Goal: Task Accomplishment & Management: Use online tool/utility

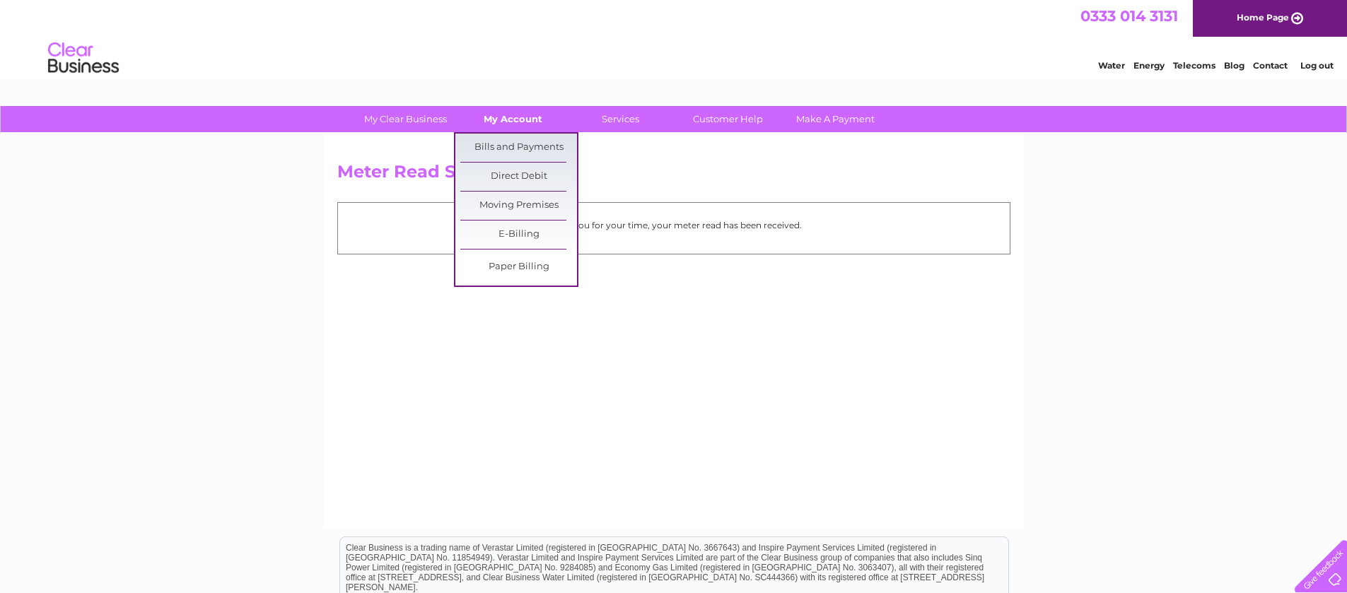
click at [514, 112] on link "My Account" at bounding box center [513, 119] width 117 height 26
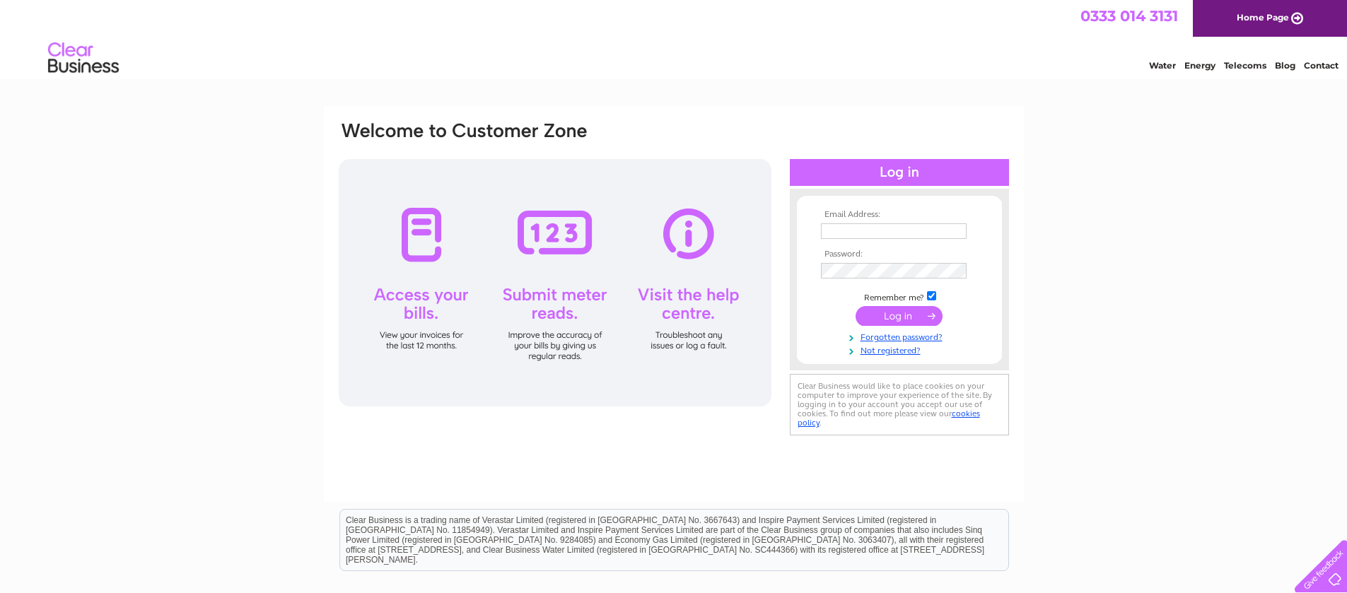
type input "[EMAIL_ADDRESS][DOMAIN_NAME]"
click at [890, 324] on input "submit" at bounding box center [899, 316] width 87 height 20
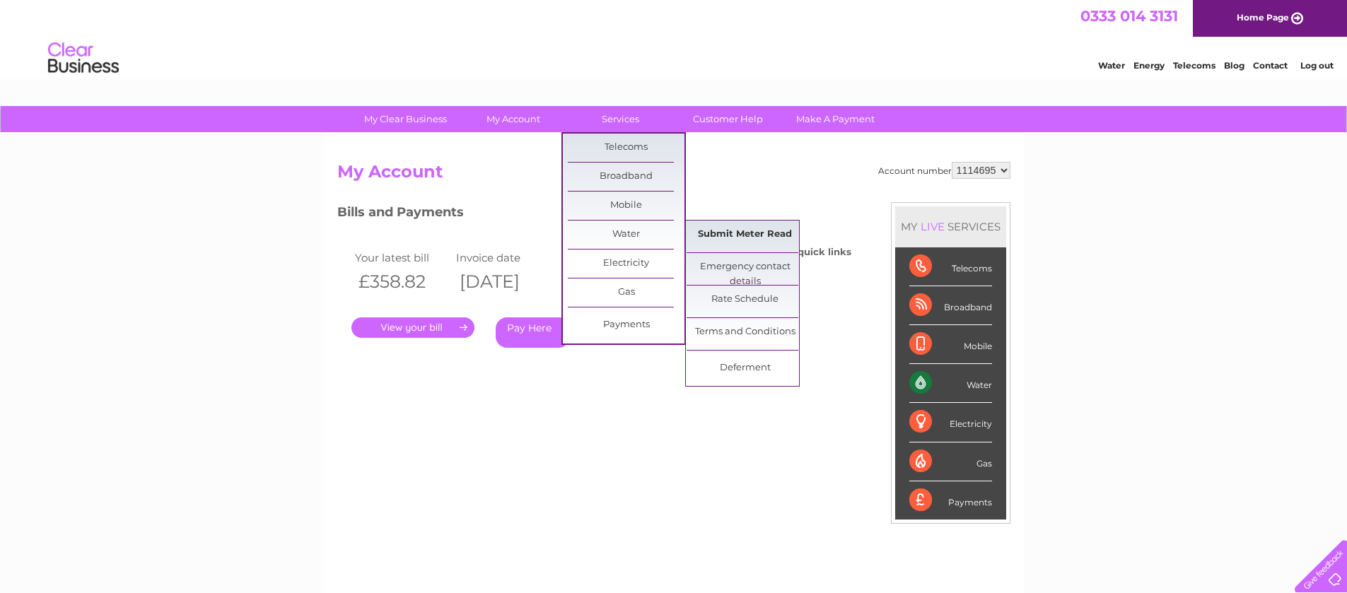
click at [738, 230] on link "Submit Meter Read" at bounding box center [745, 235] width 117 height 28
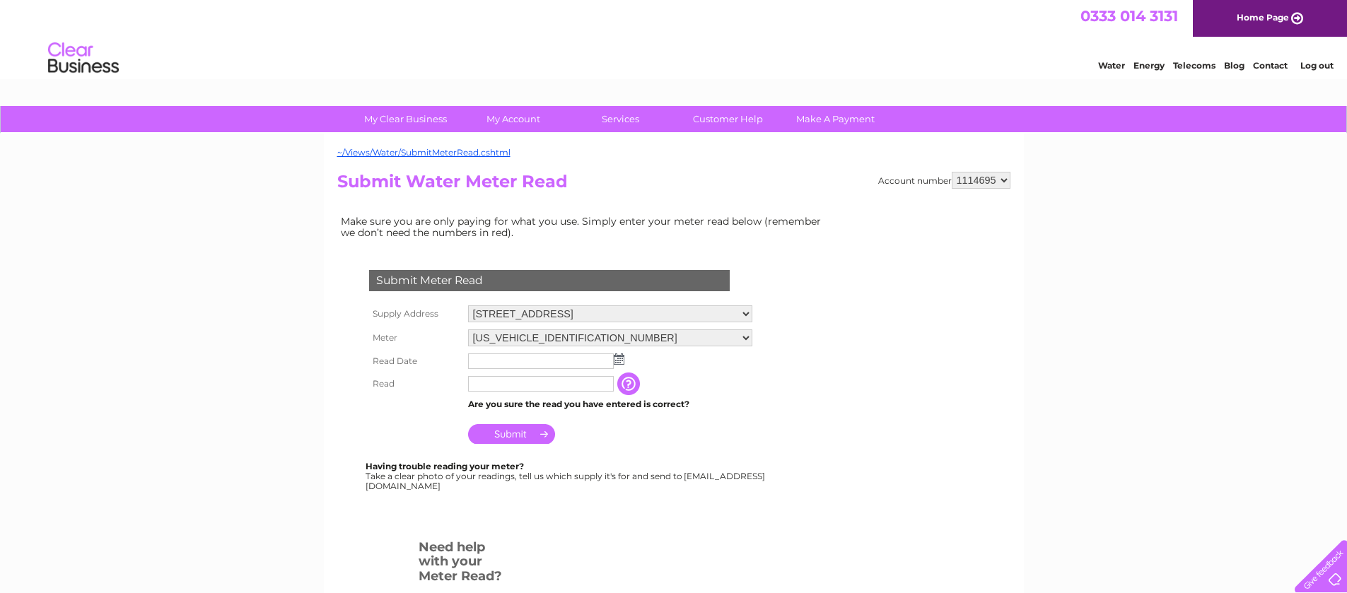
click at [619, 360] on img at bounding box center [619, 359] width 11 height 11
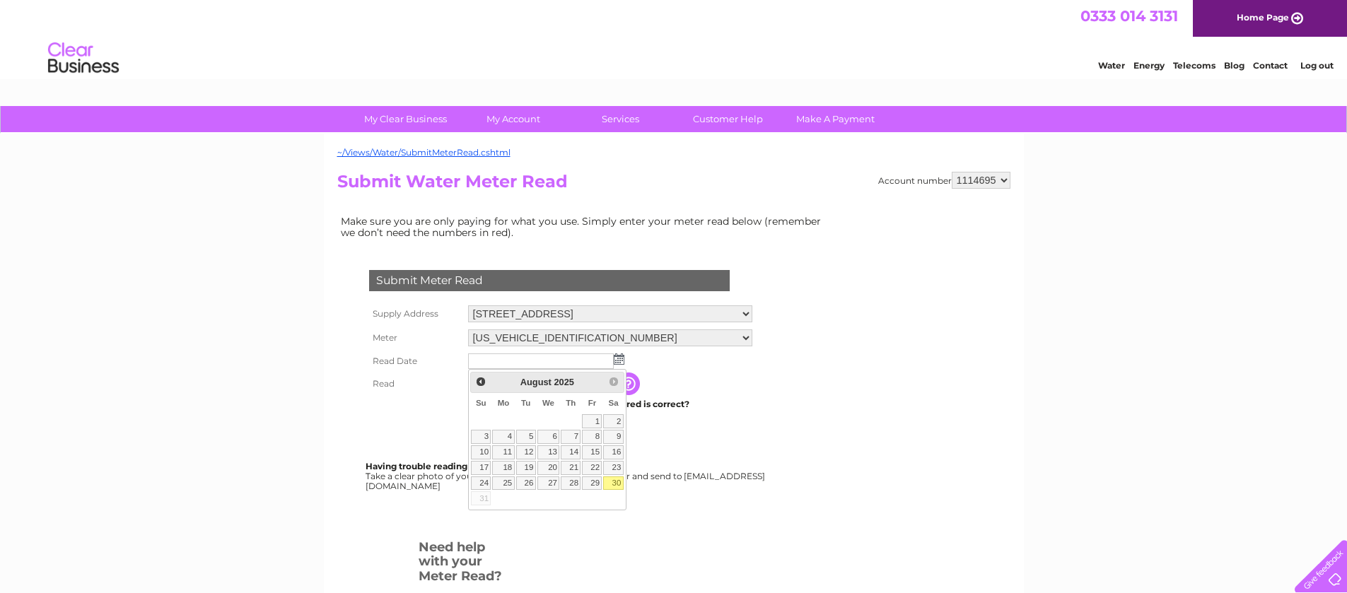
click at [614, 484] on link "30" at bounding box center [613, 484] width 20 height 14
type input "2025/08/30"
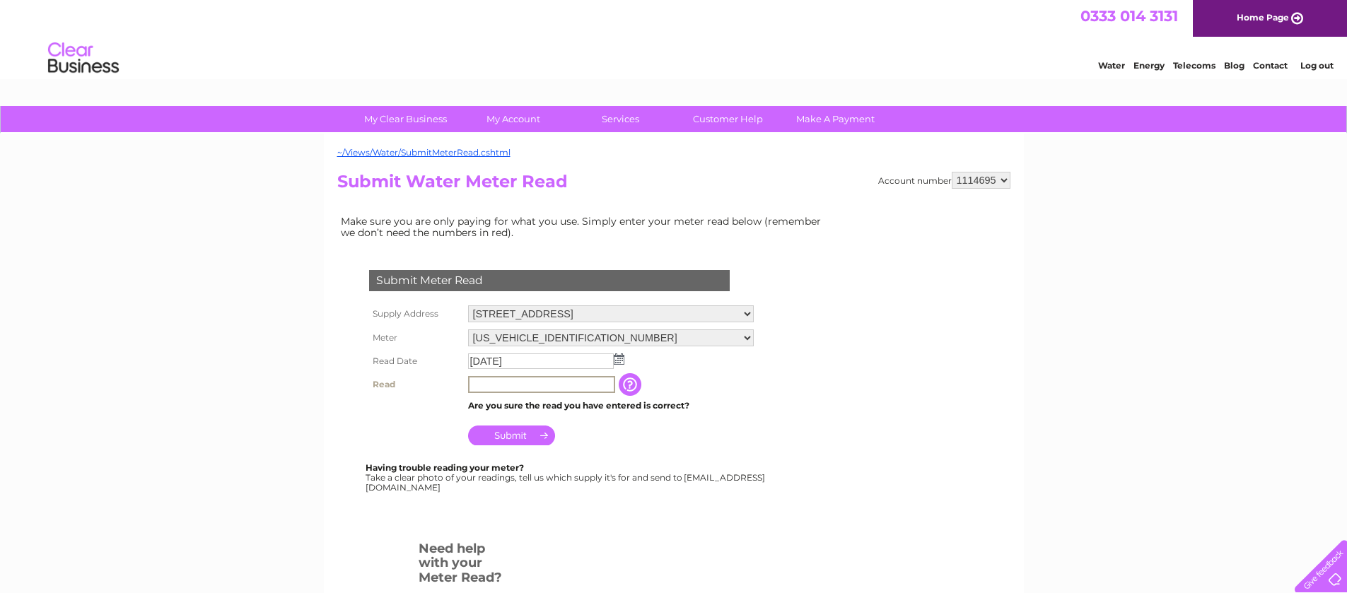
click at [489, 383] on input "text" at bounding box center [541, 384] width 147 height 17
type input "00393"
click at [491, 435] on input "Submit" at bounding box center [511, 434] width 87 height 20
